Goal: Task Accomplishment & Management: Use online tool/utility

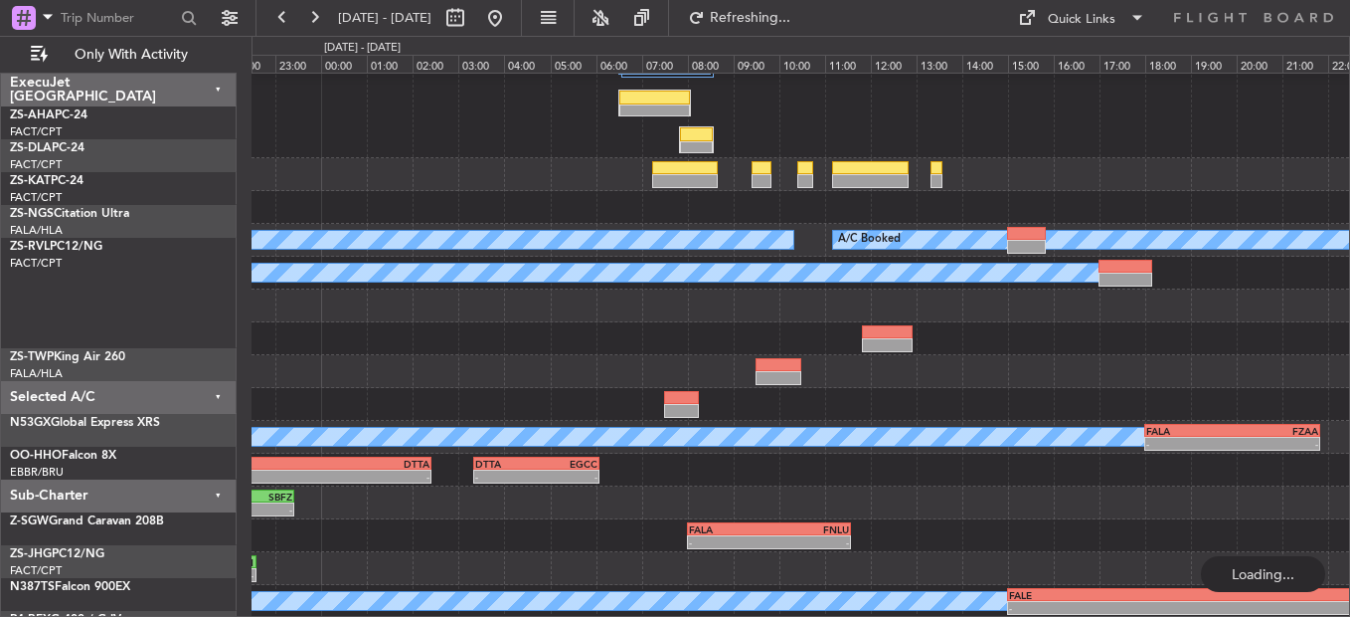
scroll to position [190, 0]
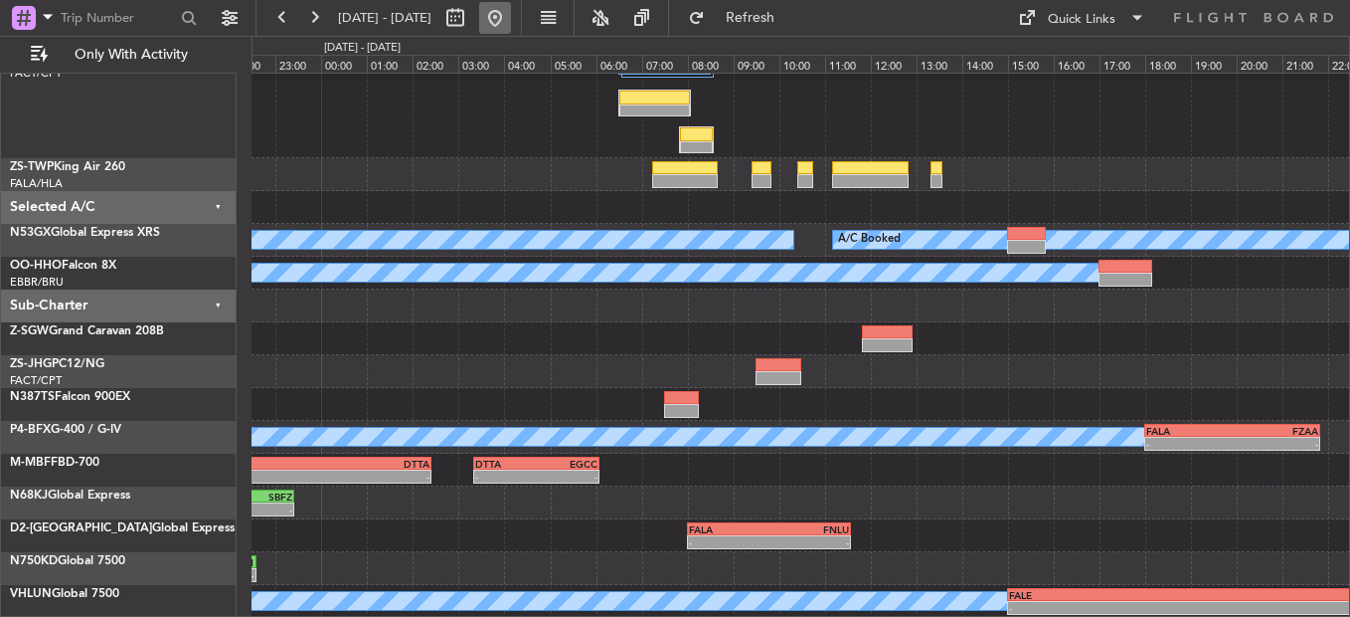
click at [511, 17] on button at bounding box center [495, 18] width 32 height 32
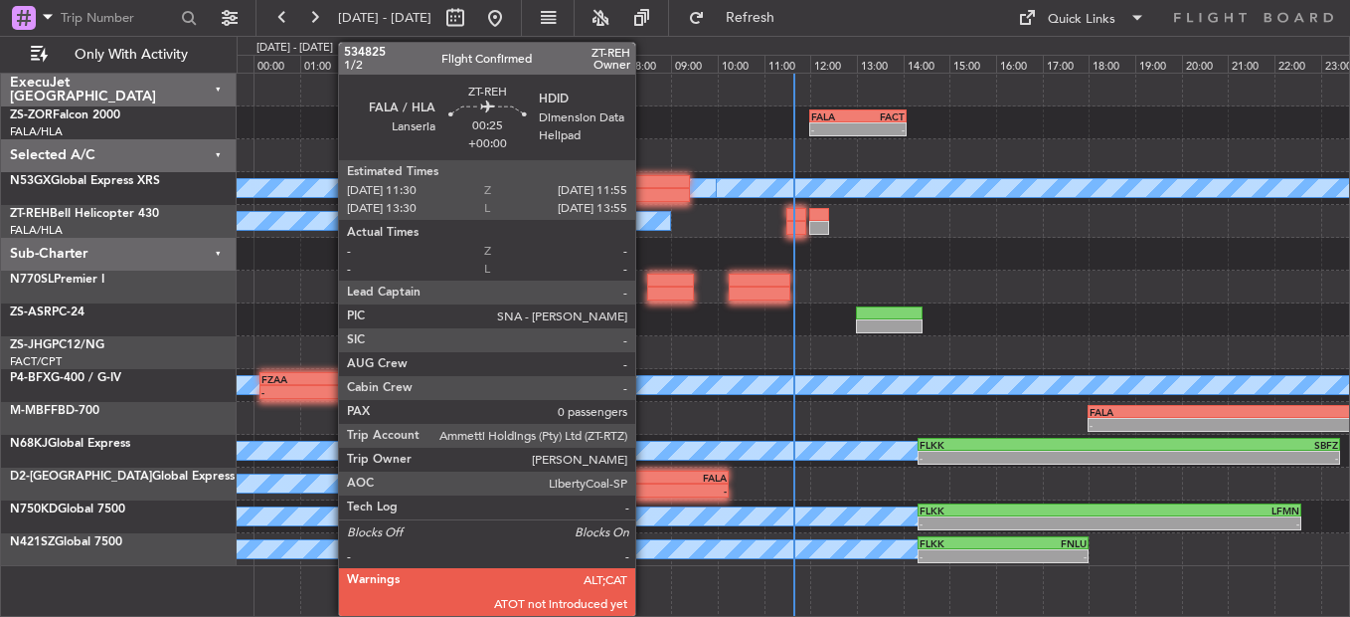
scroll to position [0, 0]
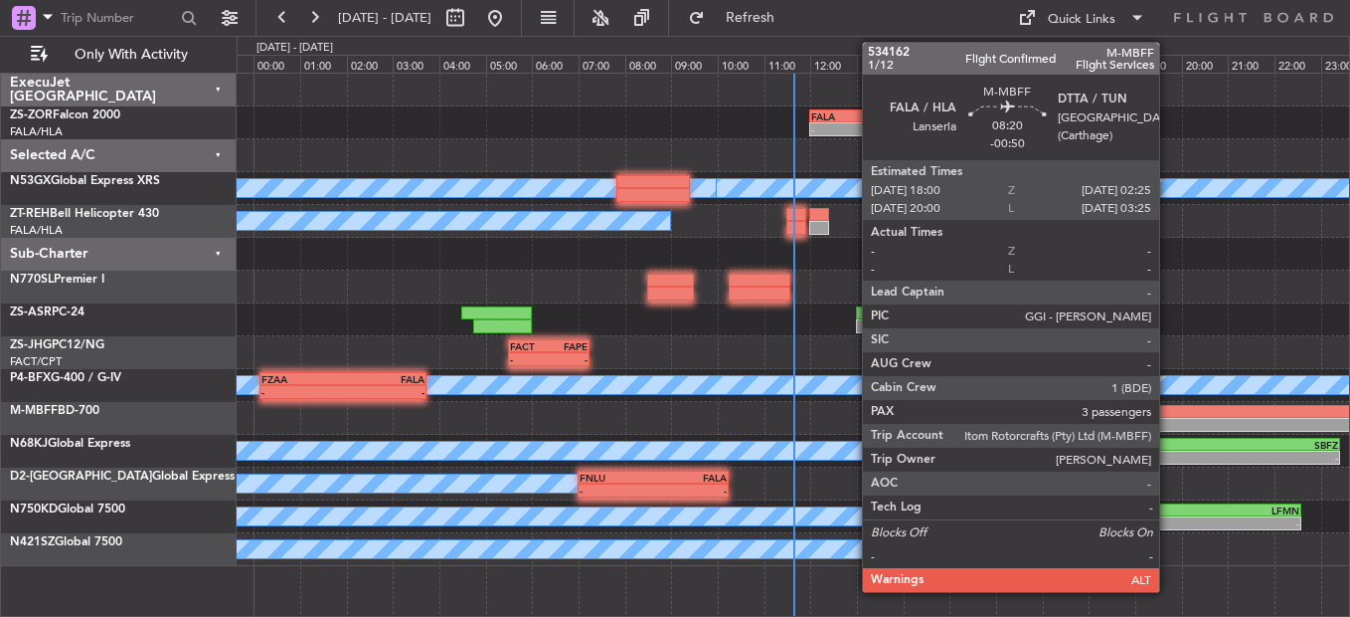
click at [1167, 421] on div "-" at bounding box center [1187, 425] width 194 height 12
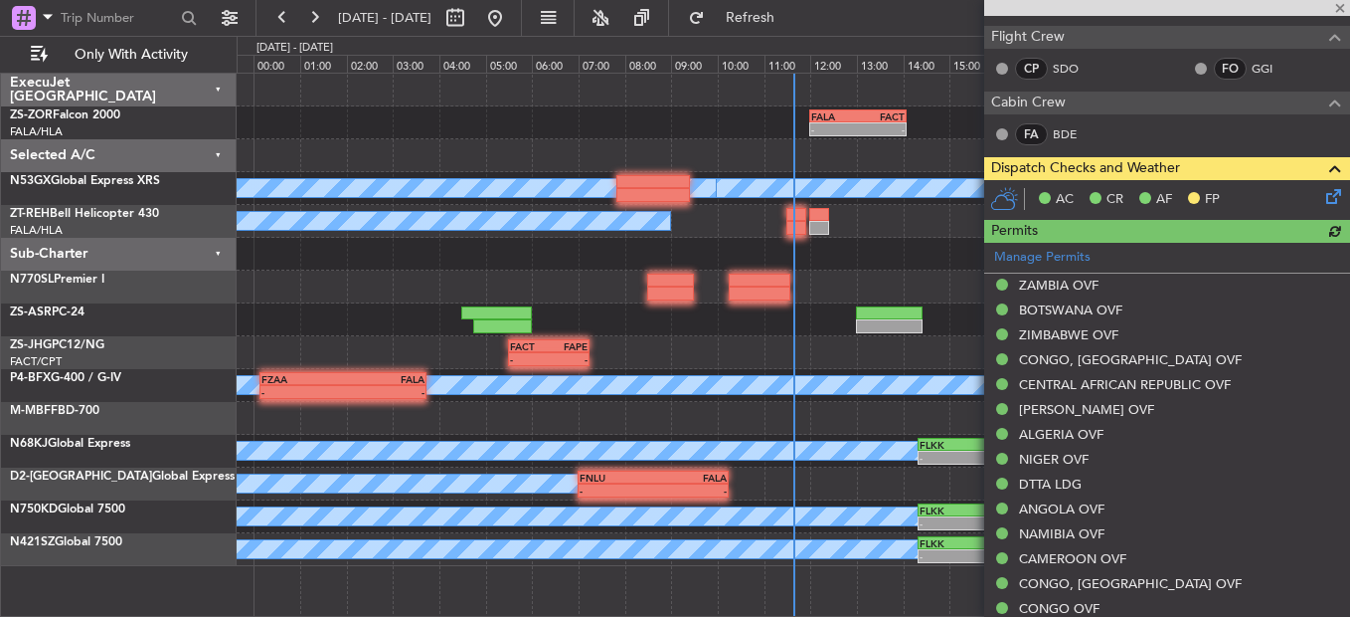
scroll to position [398, 0]
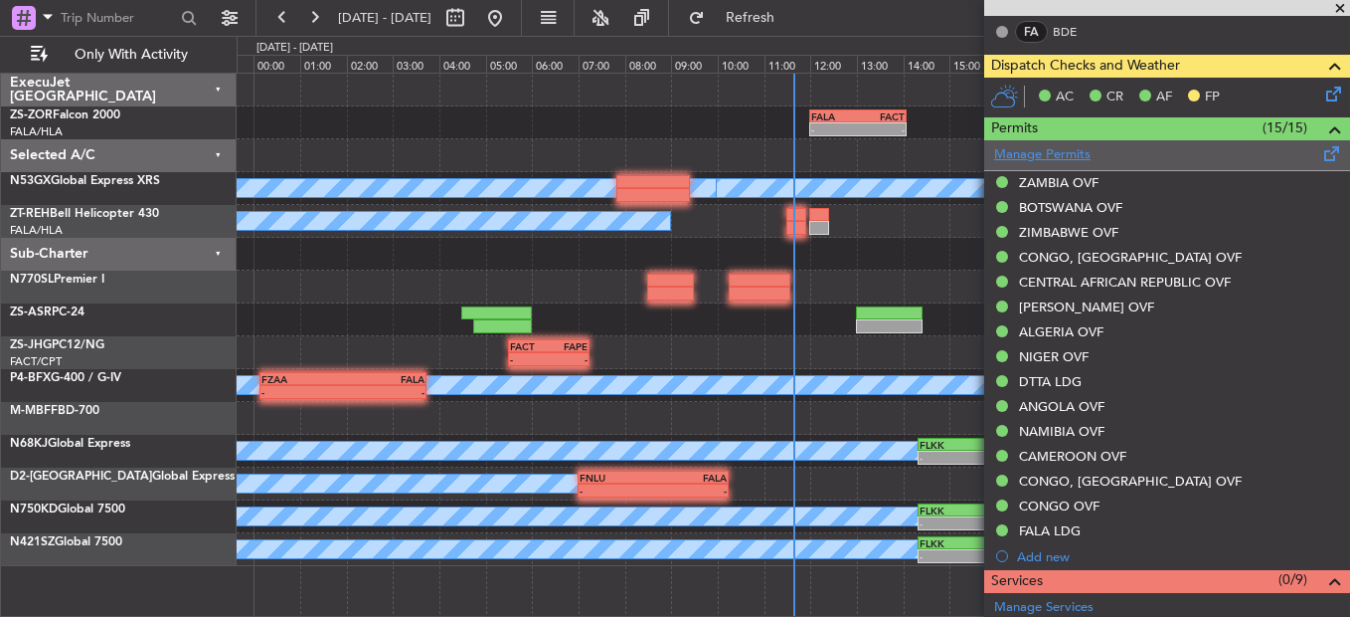
click at [1069, 150] on link "Manage Permits" at bounding box center [1042, 155] width 96 height 20
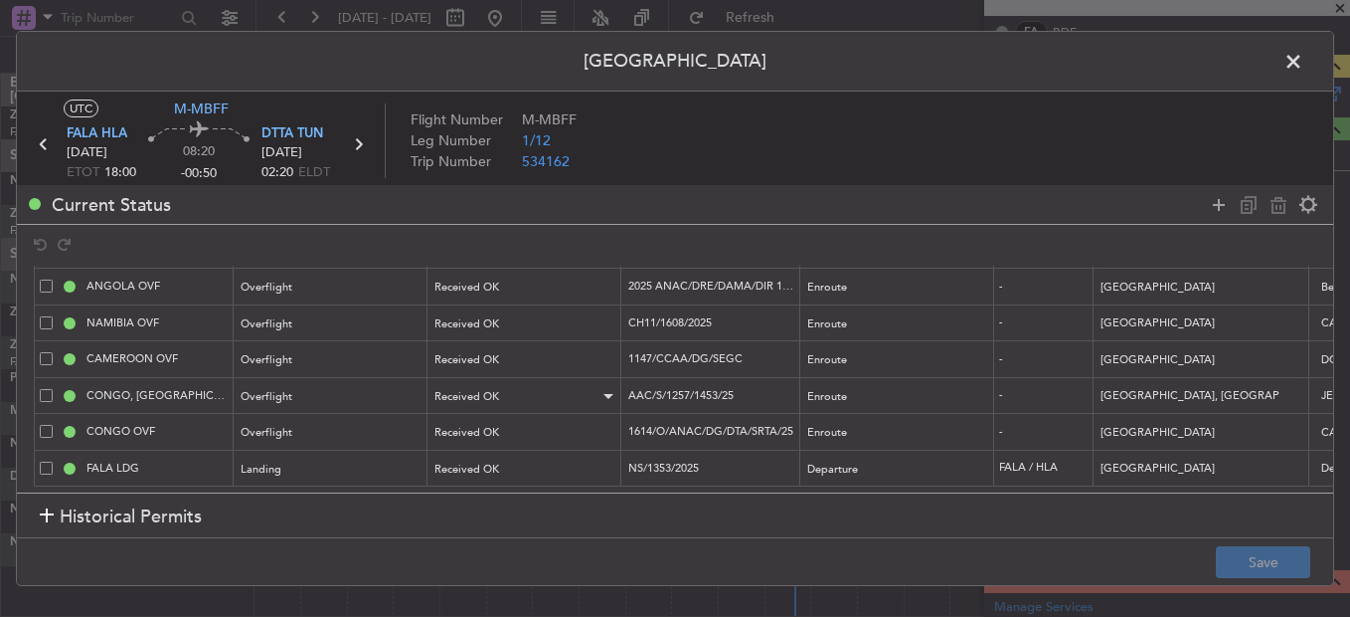
scroll to position [80, 0]
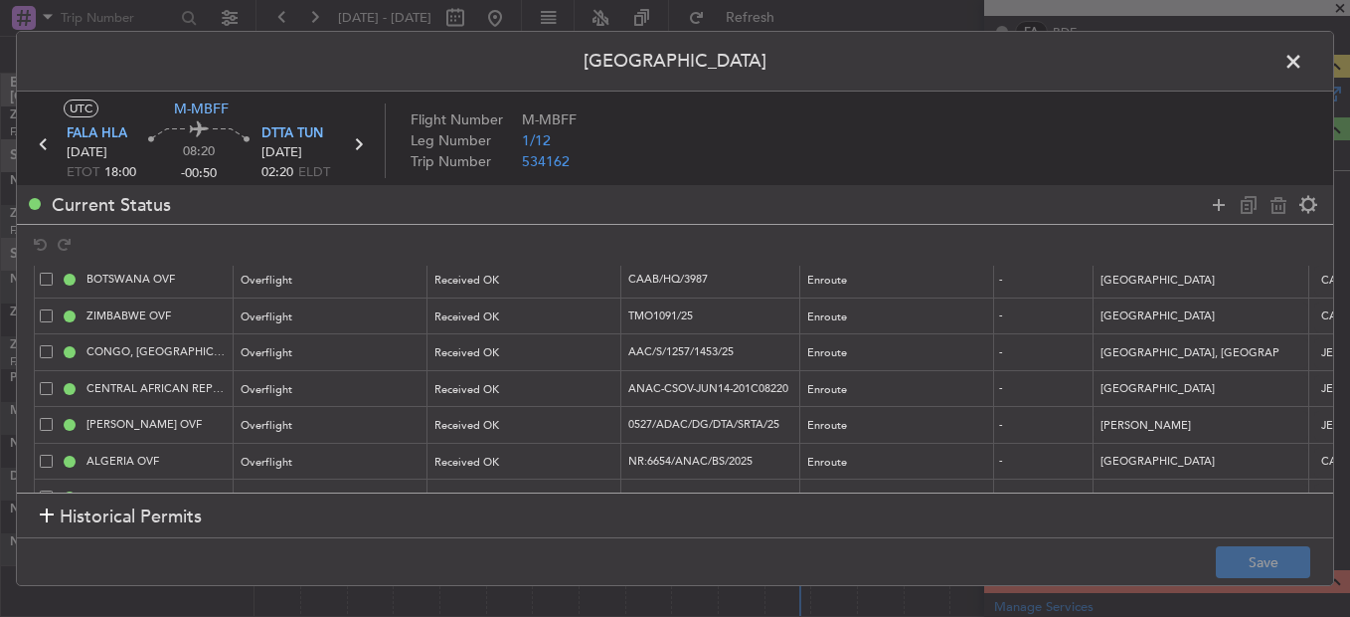
click at [1304, 61] on span at bounding box center [1304, 67] width 0 height 40
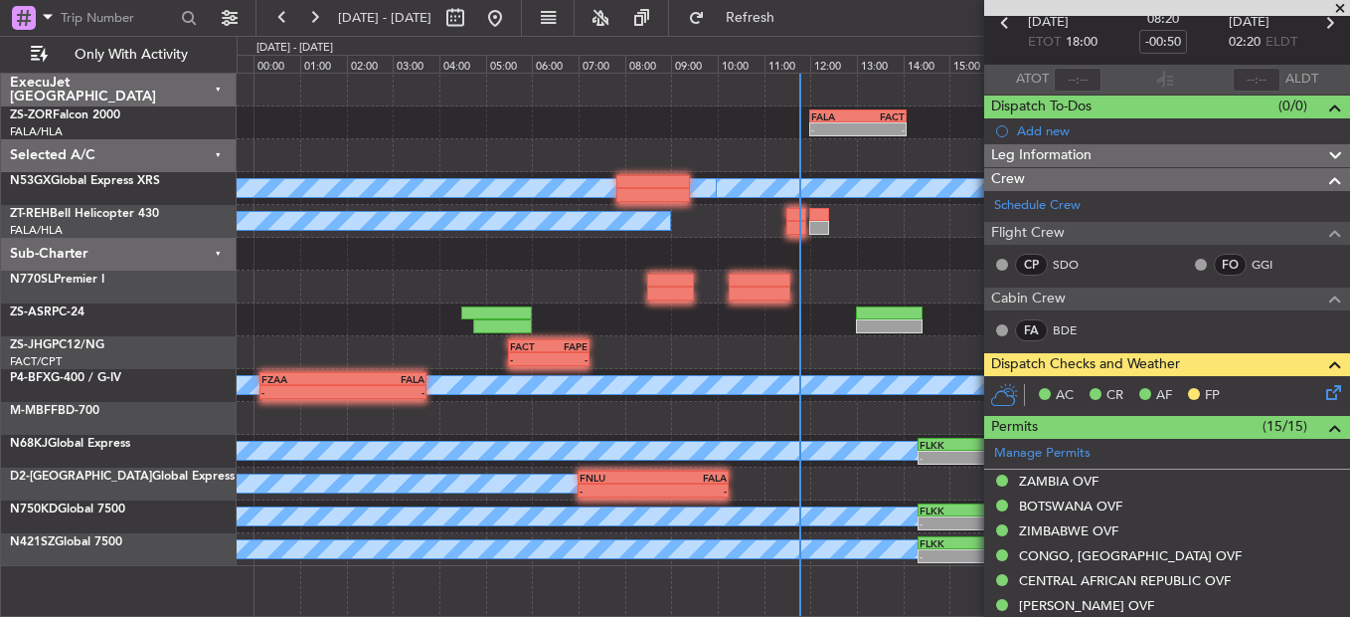
scroll to position [0, 0]
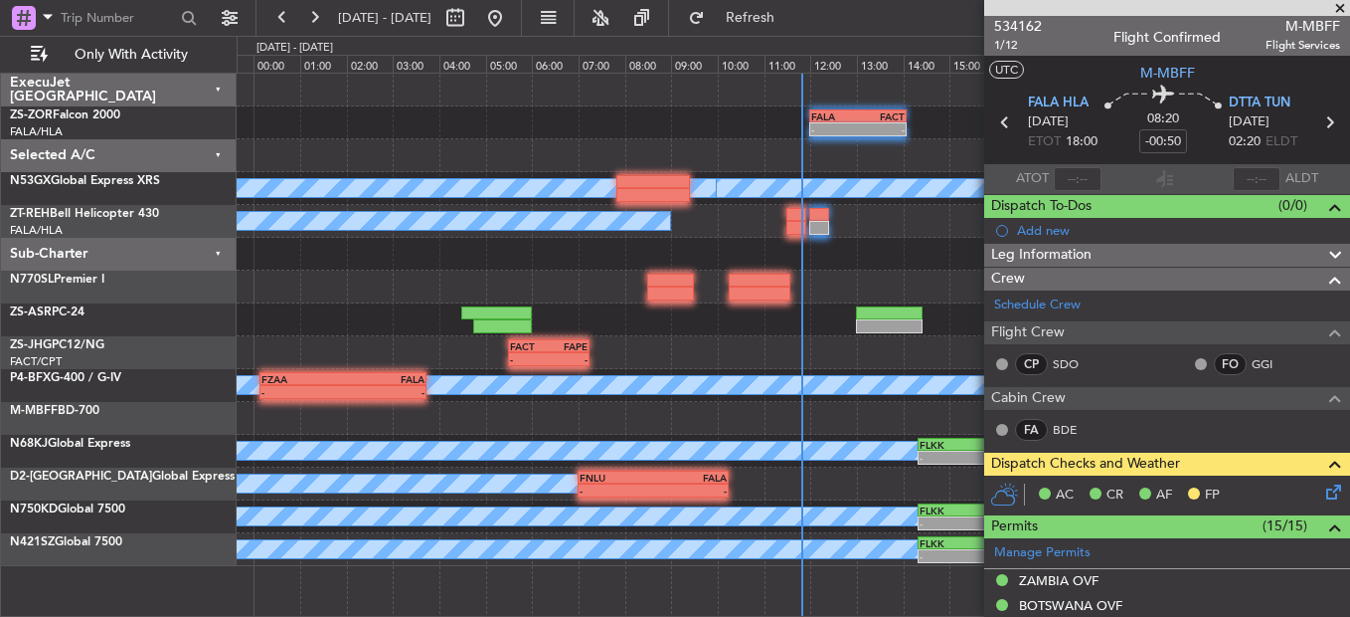
click at [1345, 14] on span at bounding box center [1340, 9] width 20 height 18
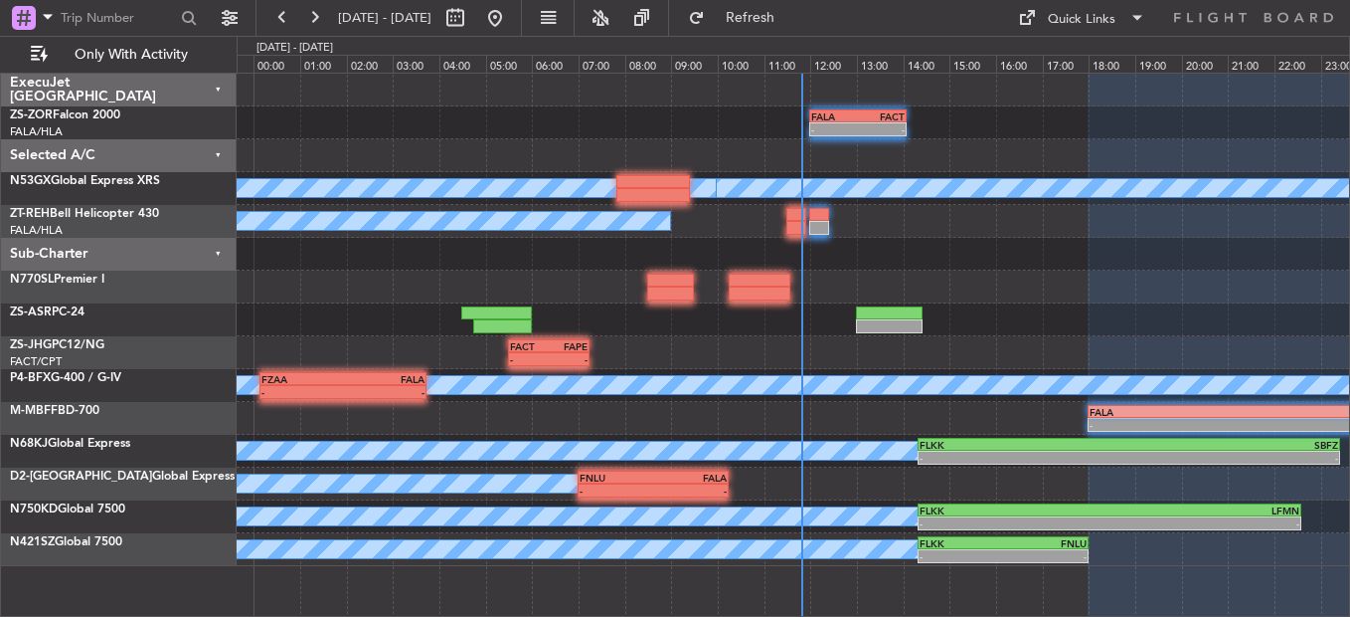
type input "0"
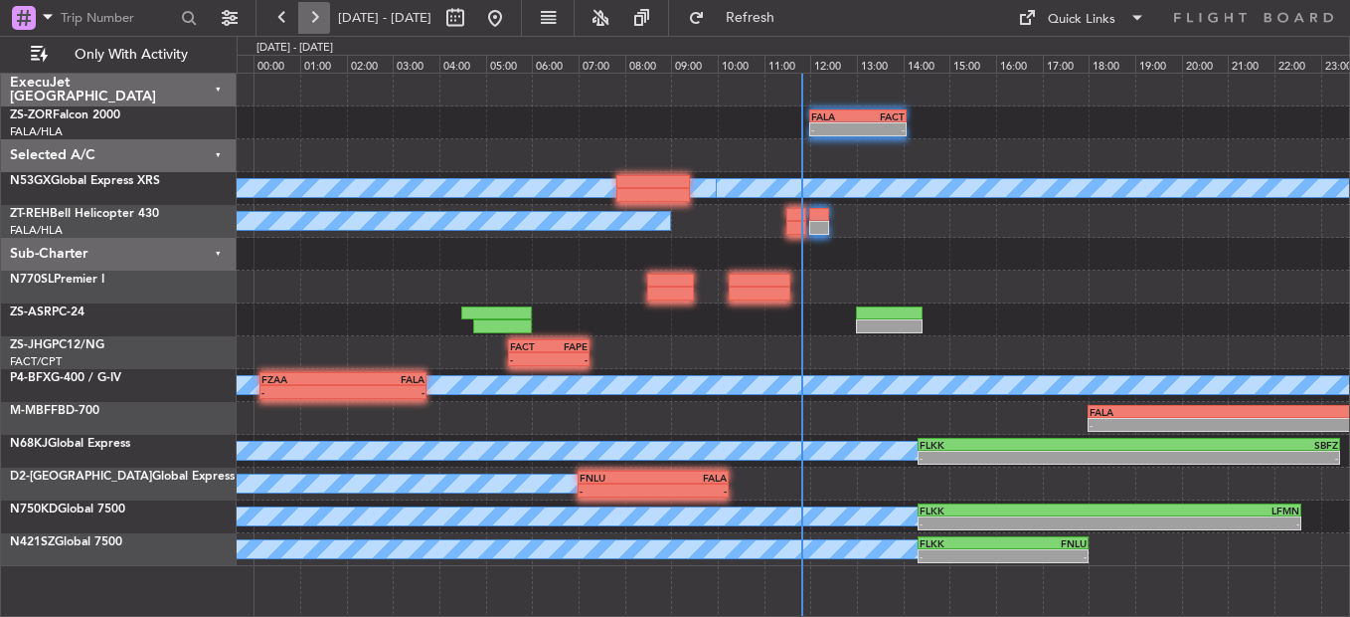
click at [308, 5] on button at bounding box center [314, 18] width 32 height 32
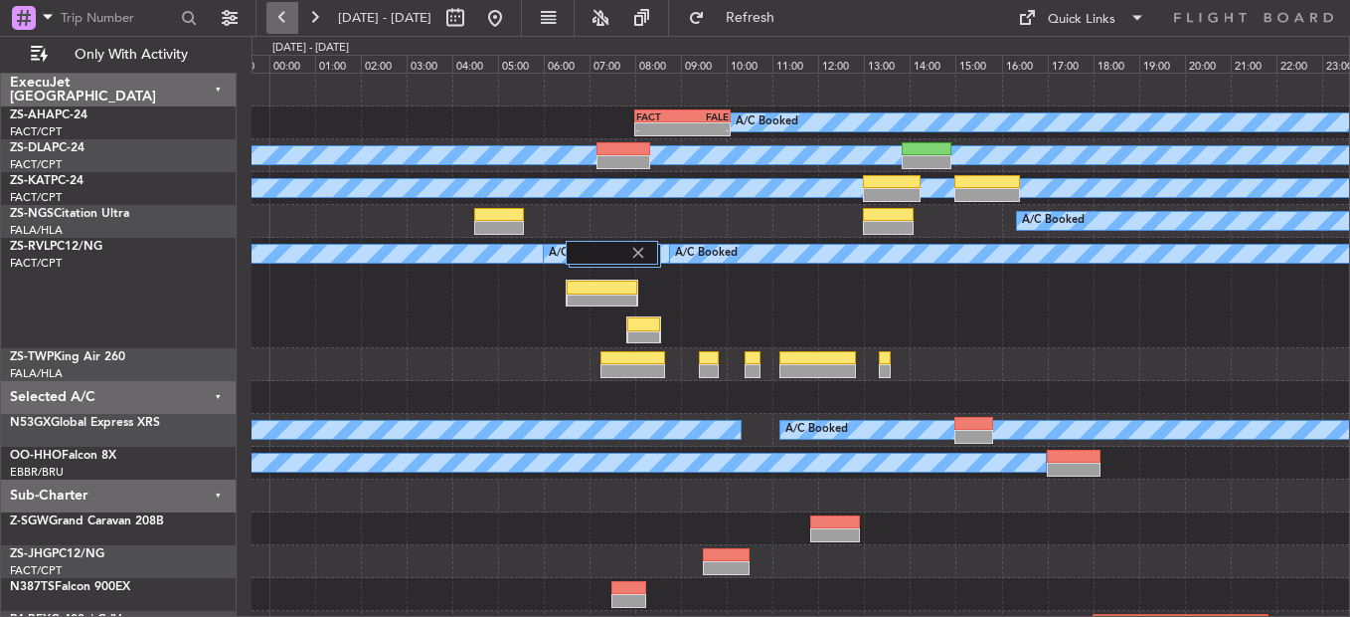
click at [287, 22] on button at bounding box center [282, 18] width 32 height 32
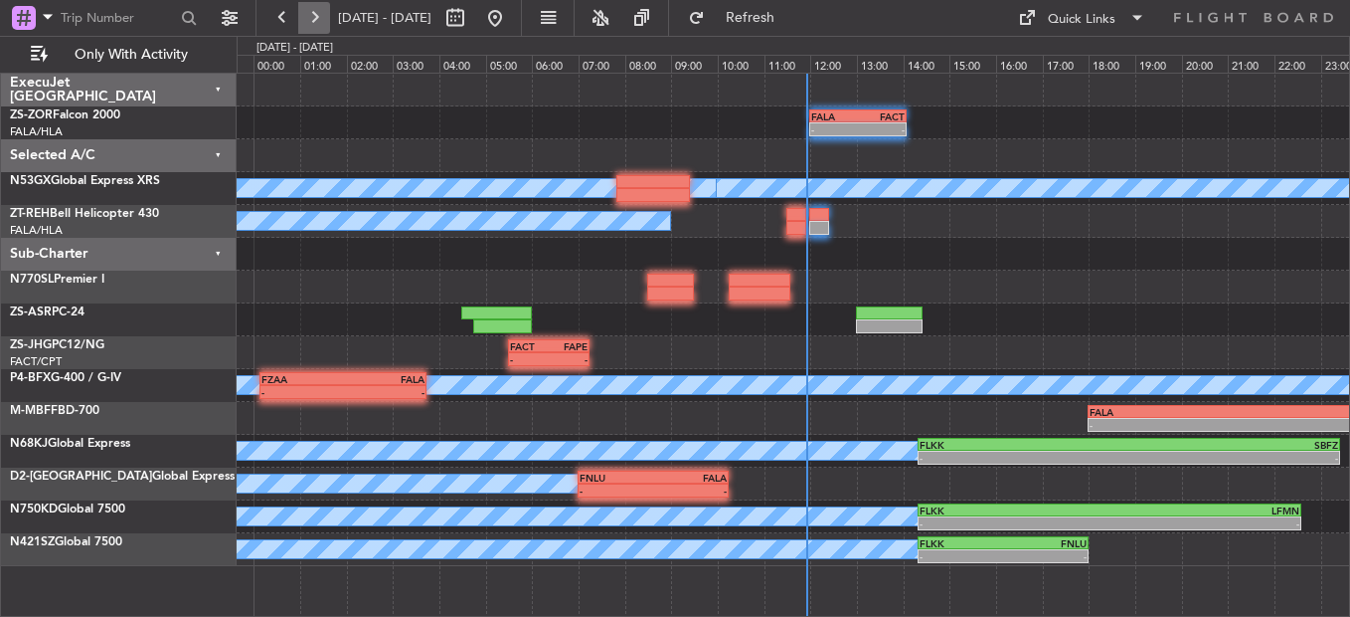
click at [320, 20] on button at bounding box center [314, 18] width 32 height 32
